Goal: Task Accomplishment & Management: Use online tool/utility

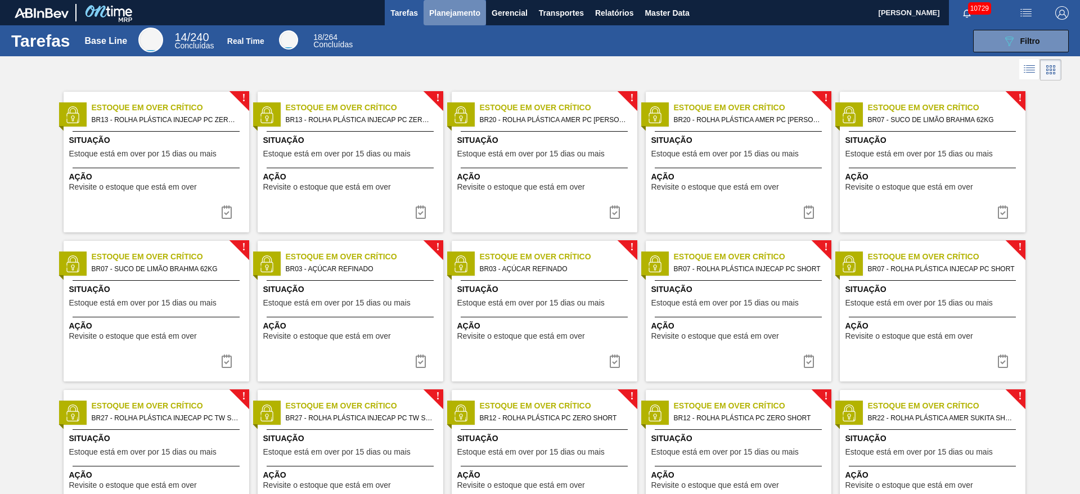
click at [430, 23] on button "Planejamento" at bounding box center [455, 12] width 62 height 25
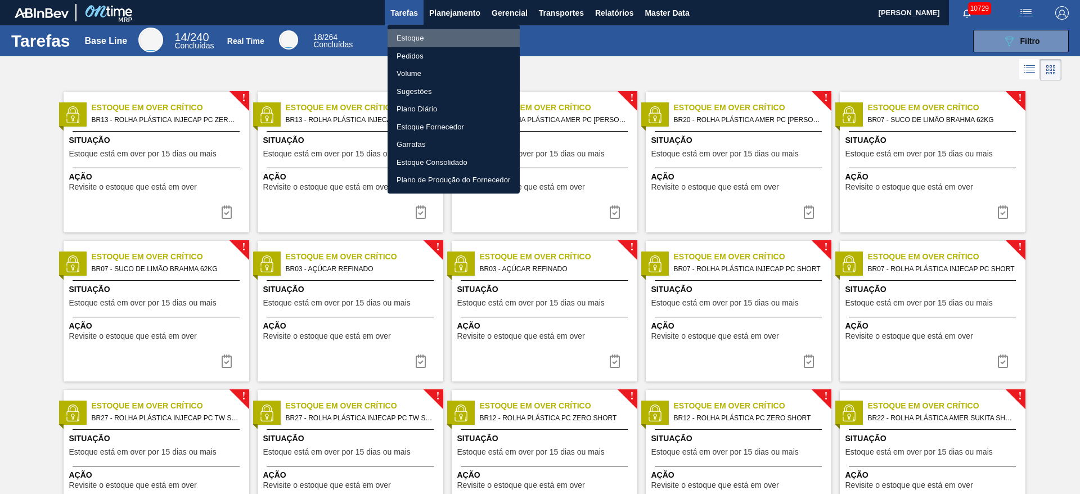
click at [438, 35] on li "Estoque" at bounding box center [454, 38] width 132 height 18
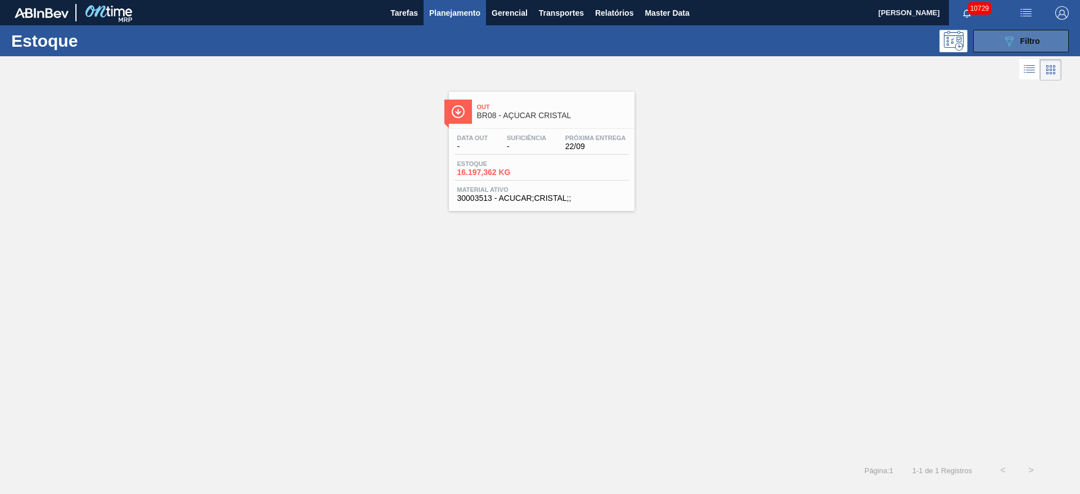
click at [997, 40] on button "089F7B8B-B2A5-4AFE-B5C0-19BA573D28AC Filtro" at bounding box center [1021, 41] width 96 height 22
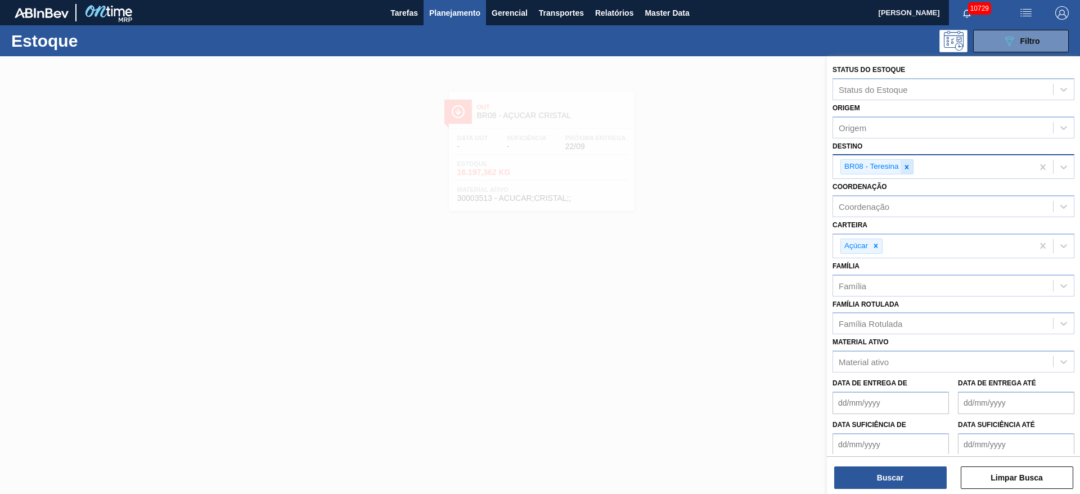
click at [911, 163] on div at bounding box center [906, 167] width 12 height 14
type input "3"
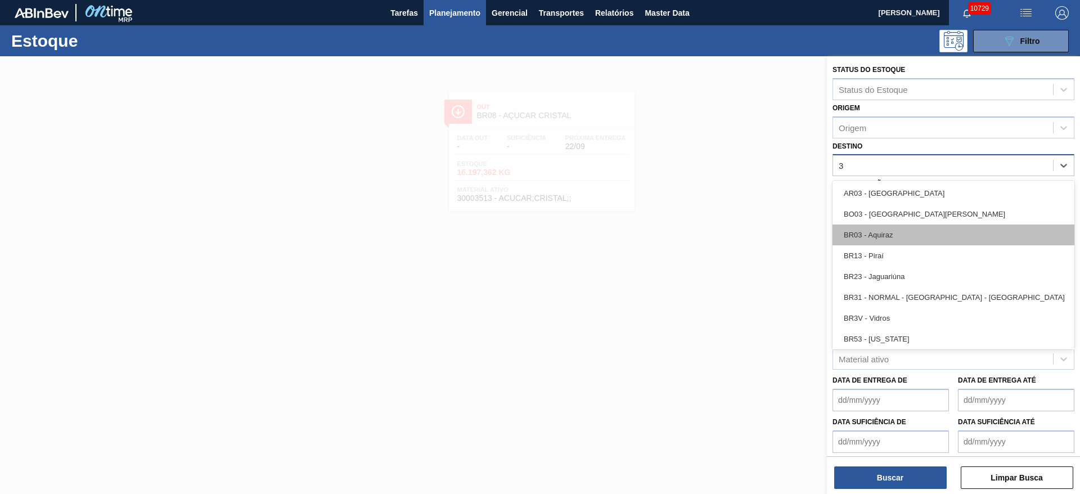
click at [883, 241] on div "BR03 - Aquiraz" at bounding box center [953, 234] width 242 height 21
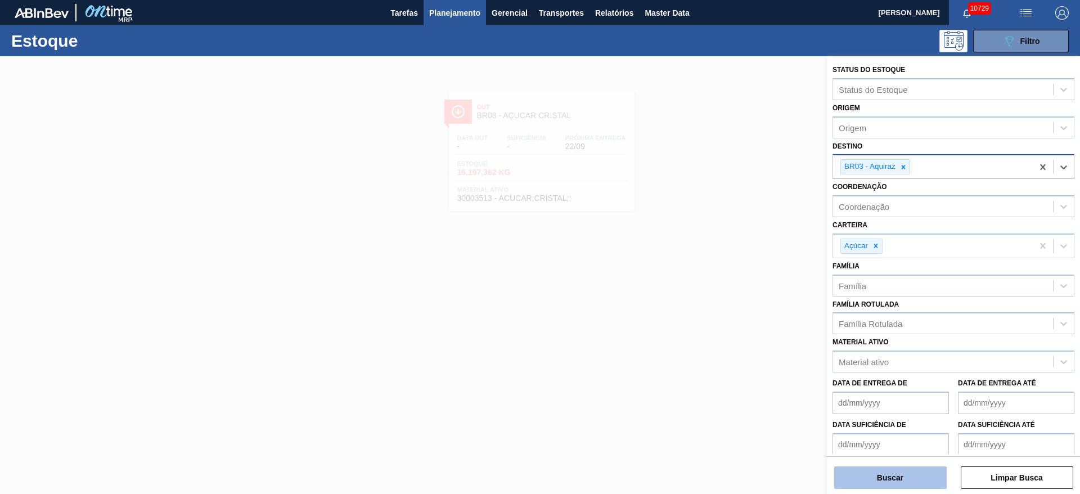
click at [885, 481] on button "Buscar" at bounding box center [890, 477] width 112 height 22
